Goal: Task Accomplishment & Management: Manage account settings

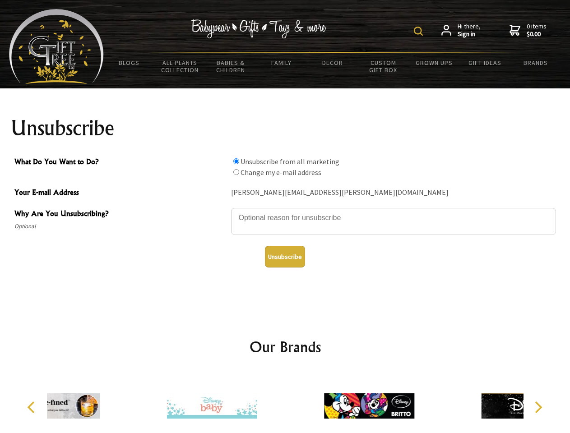
click at [420, 31] on img at bounding box center [418, 31] width 9 height 9
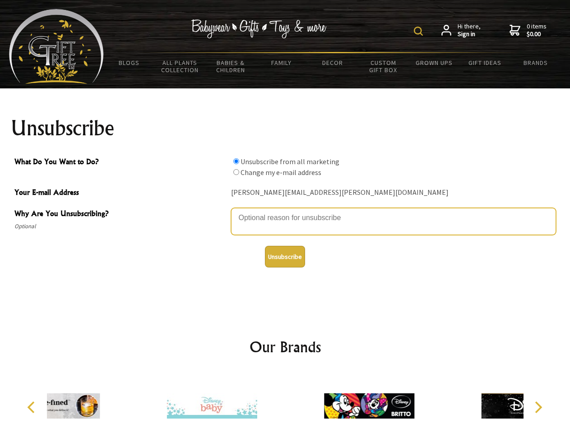
click at [285, 211] on textarea "Why Are You Unsubscribing?" at bounding box center [393, 221] width 325 height 27
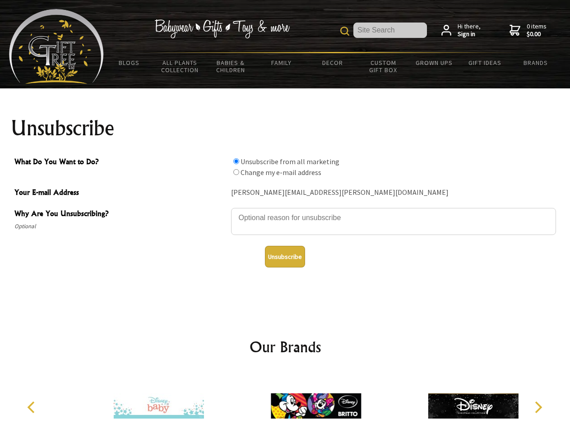
click at [236, 161] on input "What Do You Want to Do?" at bounding box center [236, 161] width 6 height 6
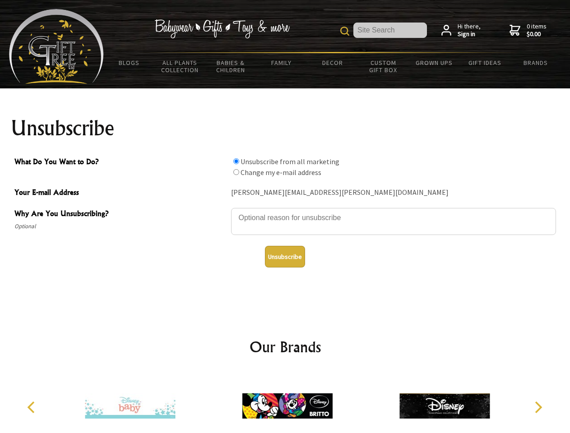
click at [236, 172] on input "What Do You Want to Do?" at bounding box center [236, 172] width 6 height 6
radio input "true"
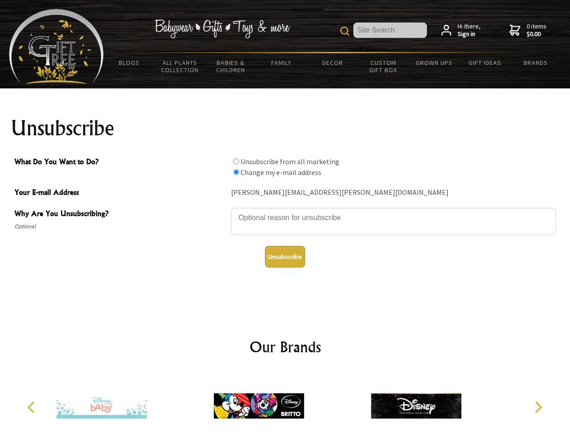
click at [285, 257] on button "Unsubscribe" at bounding box center [285, 257] width 40 height 22
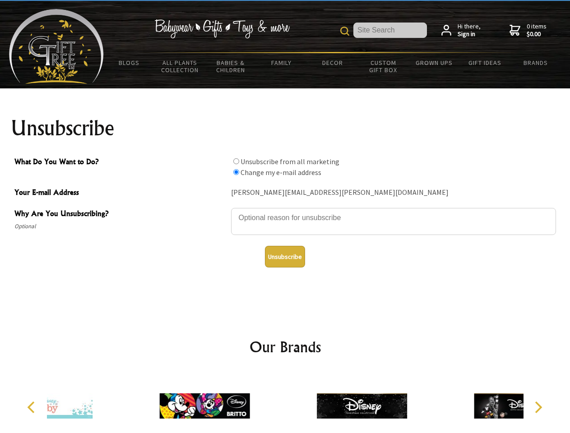
click at [285, 403] on div at bounding box center [362, 407] width 157 height 70
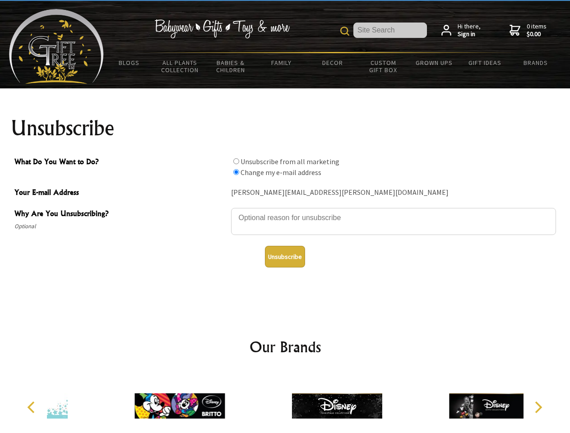
click at [33, 408] on icon "Previous" at bounding box center [32, 408] width 12 height 12
click at [538, 408] on icon "Next" at bounding box center [538, 408] width 12 height 12
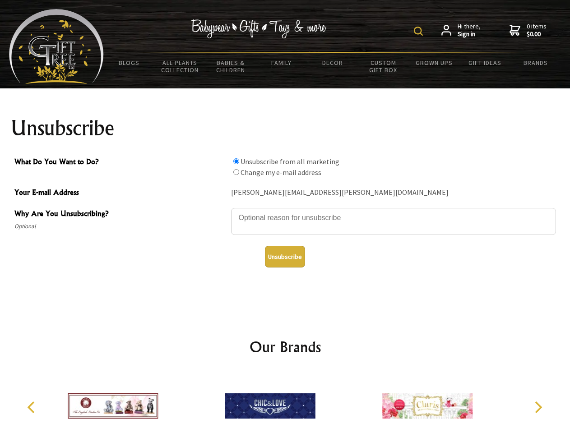
click at [420, 31] on img at bounding box center [418, 31] width 9 height 9
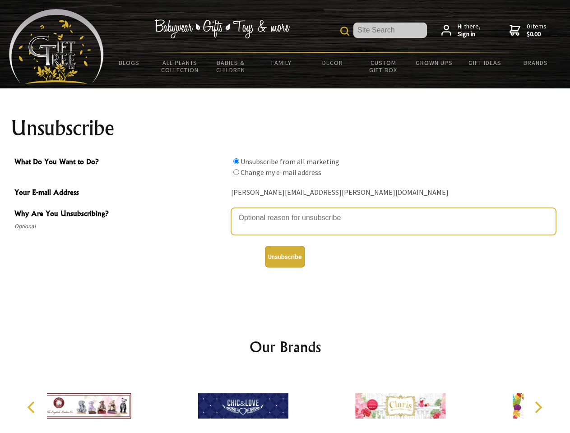
click at [285, 211] on textarea "Why Are You Unsubscribing?" at bounding box center [393, 221] width 325 height 27
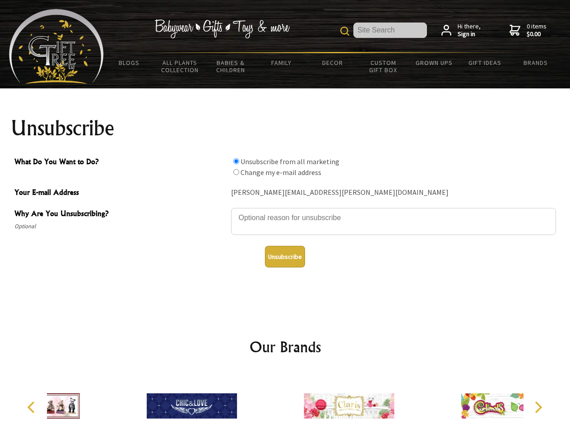
click at [236, 161] on input "What Do You Want to Do?" at bounding box center [236, 161] width 6 height 6
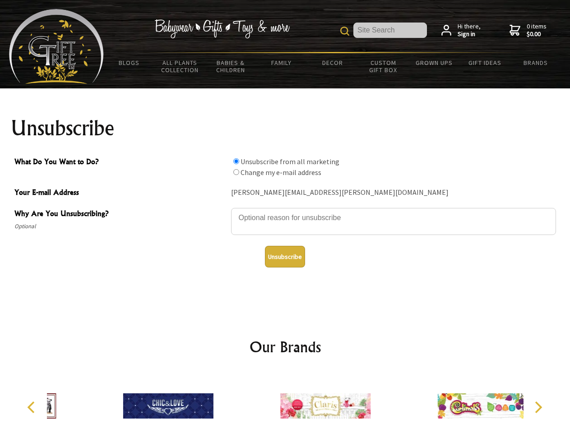
click at [236, 172] on input "What Do You Want to Do?" at bounding box center [236, 172] width 6 height 6
radio input "true"
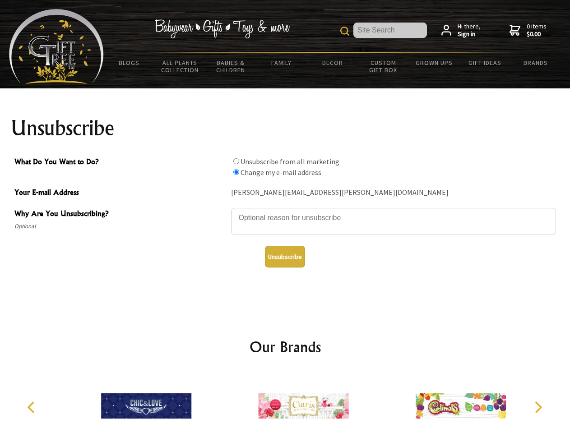
click at [285, 257] on button "Unsubscribe" at bounding box center [285, 257] width 40 height 22
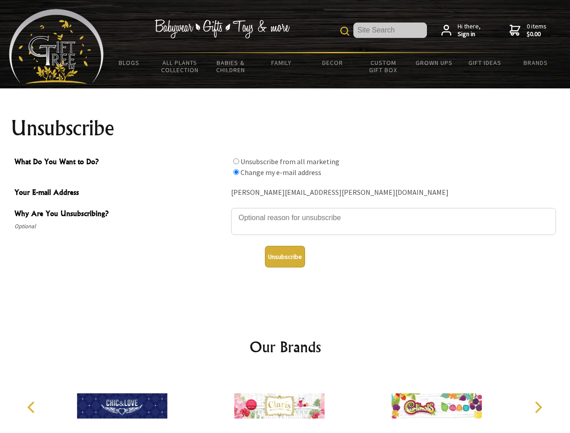
click at [33, 408] on icon "Previous" at bounding box center [32, 408] width 12 height 12
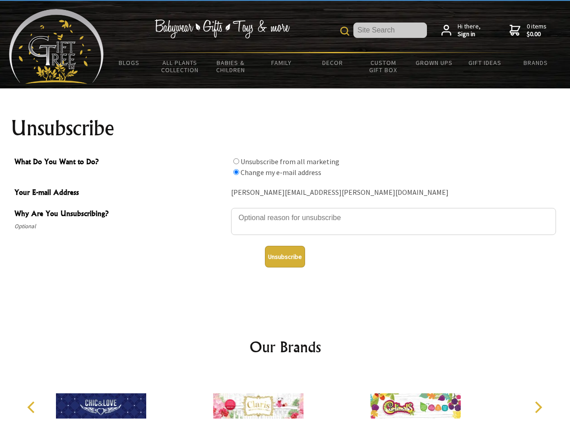
click at [538, 408] on icon "Next" at bounding box center [538, 408] width 12 height 12
